Goal: Task Accomplishment & Management: Manage account settings

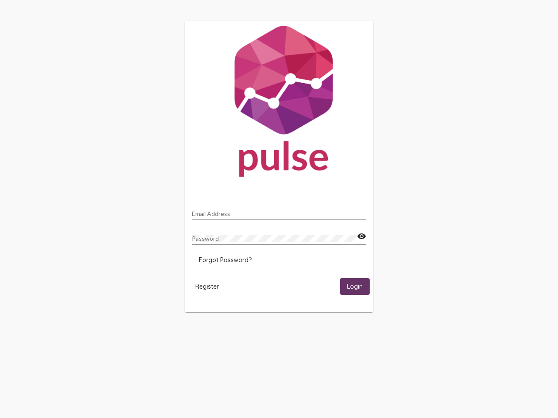
click at [279, 211] on input "Email Address" at bounding box center [279, 213] width 174 height 7
click at [361, 237] on mat-icon "visibility" at bounding box center [361, 236] width 9 height 10
click at [225, 260] on span "Forgot Password?" at bounding box center [225, 260] width 53 height 8
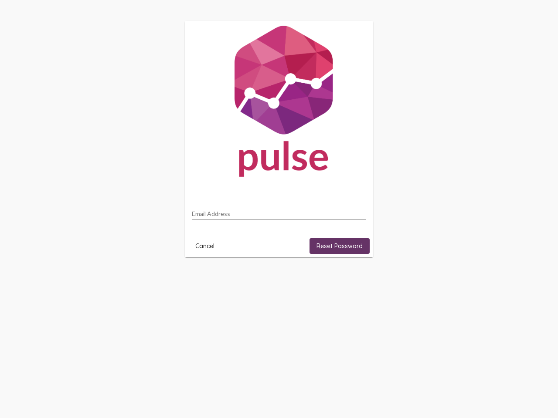
click at [355, 278] on html "Email Address Cancel Reset Password" at bounding box center [279, 139] width 558 height 278
